Goal: Complete application form

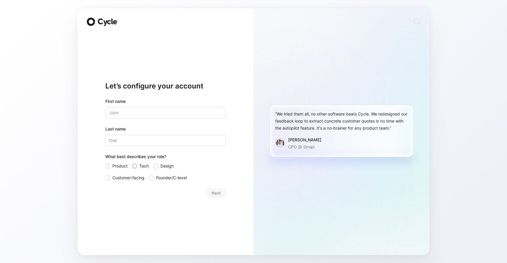
click at [142, 166] on span "Tech" at bounding box center [143, 165] width 9 height 7
click at [132, 162] on input "Tech" at bounding box center [132, 162] width 0 height 0
click at [128, 175] on span "Customer-facing" at bounding box center [128, 177] width 32 height 7
click at [105, 174] on input "Customer-facing" at bounding box center [105, 174] width 0 height 0
click at [139, 164] on span "Tech" at bounding box center [143, 165] width 9 height 7
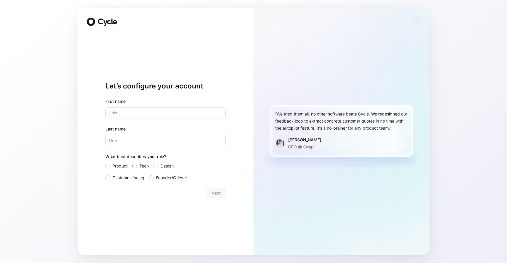
click at [132, 162] on input "Tech" at bounding box center [132, 162] width 0 height 0
click at [135, 111] on input "text" at bounding box center [165, 112] width 120 height 11
type input "[PERSON_NAME]"
type input "Meshkov"
click at [224, 192] on button "Next" at bounding box center [216, 192] width 19 height 9
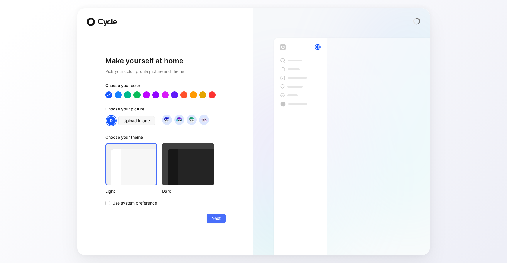
click at [223, 212] on form "Choose your color Choose your picture D Upload image Choose your theme Light Da…" at bounding box center [165, 152] width 120 height 141
click at [219, 218] on span "Next" at bounding box center [216, 217] width 9 height 7
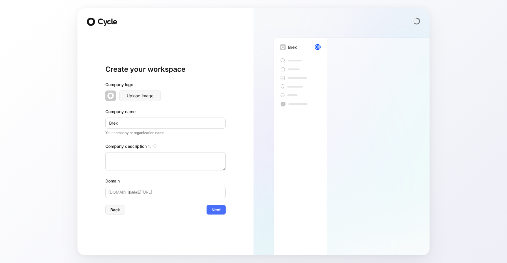
type textarea "Brex is a financial technology company founded in [DATE] by [PERSON_NAME] and […"
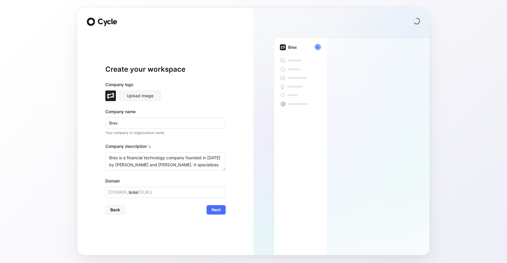
click at [218, 203] on form "Company logo Upload image Company name Brex Your company or organization name C…" at bounding box center [165, 147] width 120 height 133
click at [218, 207] on span "Next" at bounding box center [216, 209] width 9 height 7
